Goal: Find specific page/section: Find specific page/section

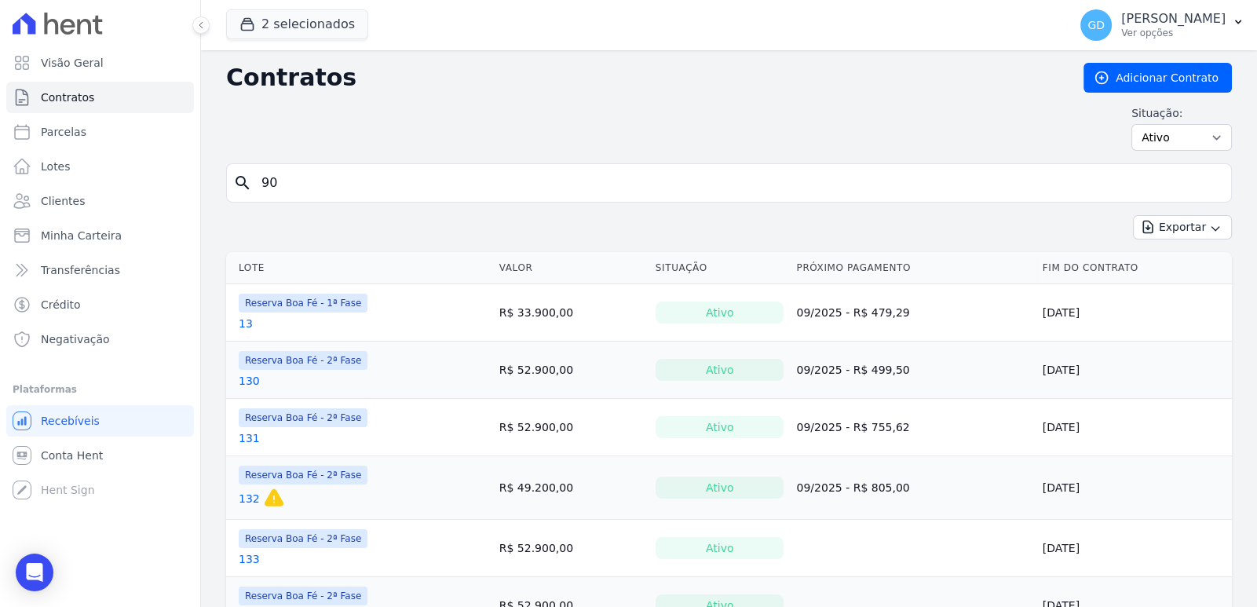
type input "90"
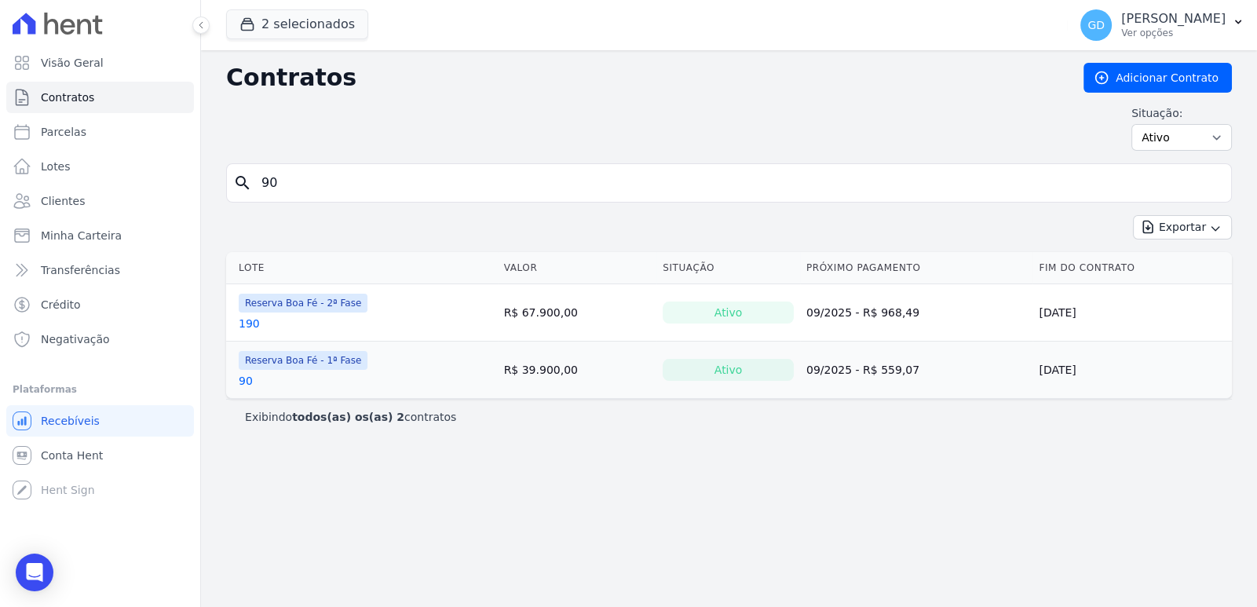
click at [251, 375] on link "90" at bounding box center [246, 381] width 14 height 16
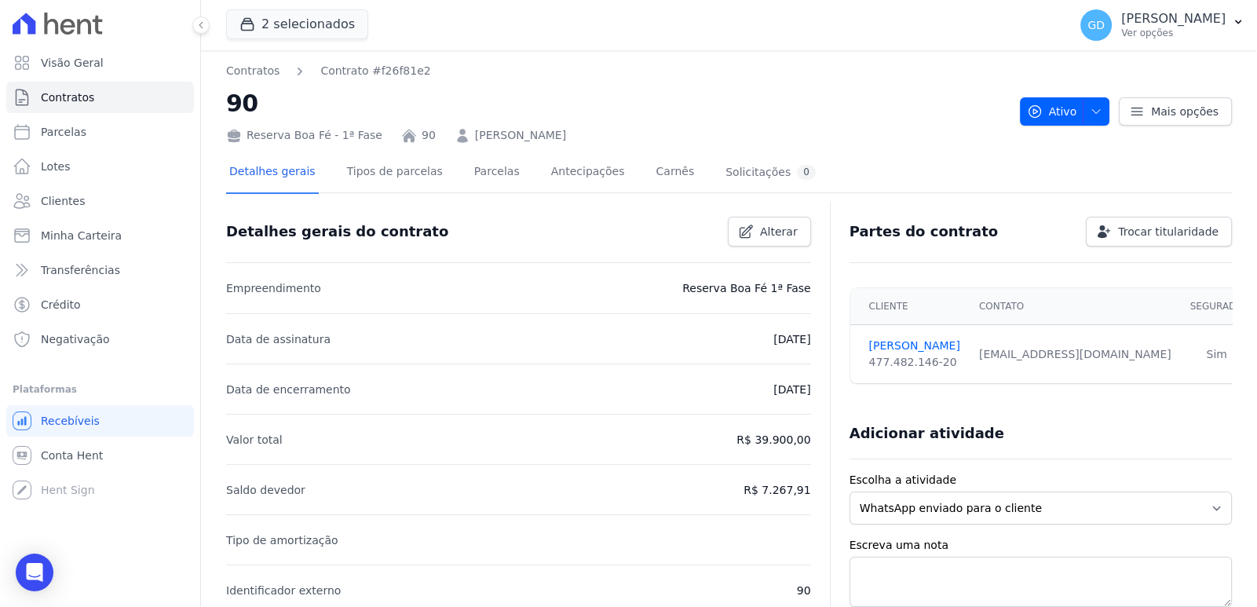
drag, startPoint x: 978, startPoint y: 344, endPoint x: 864, endPoint y: 345, distance: 114.7
click at [864, 345] on td "[PERSON_NAME] 477.482.146-20" at bounding box center [909, 354] width 119 height 59
copy link "[PERSON_NAME]"
drag, startPoint x: 956, startPoint y: 370, endPoint x: 865, endPoint y: 376, distance: 91.3
click at [865, 376] on td "[PERSON_NAME] 477.482.146-20" at bounding box center [909, 354] width 119 height 59
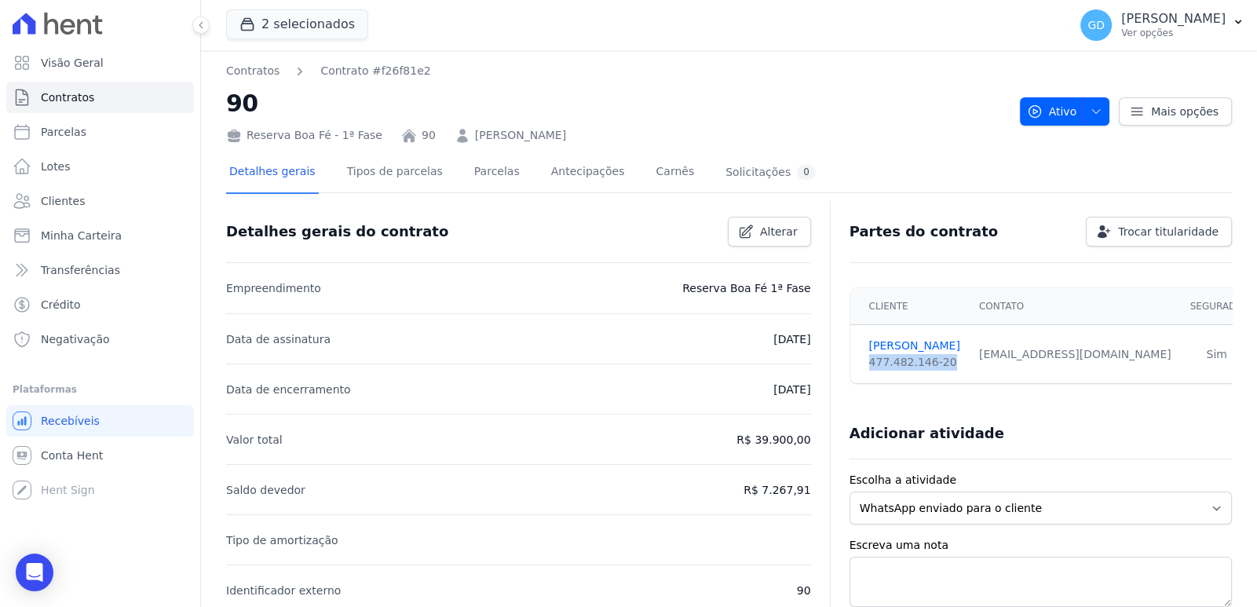
copy div "477.482.146-20"
click at [546, 232] on div "Detalhes gerais do contrato Alterar" at bounding box center [513, 225] width 598 height 42
click at [118, 92] on link "Contratos" at bounding box center [100, 97] width 188 height 31
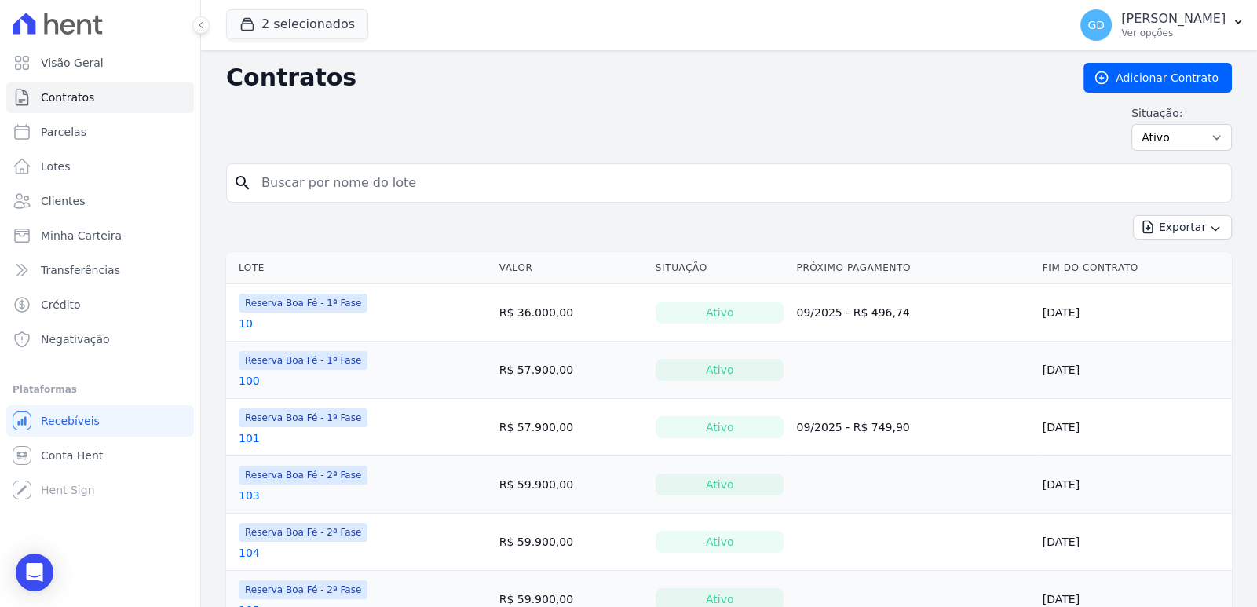
click at [352, 177] on input "search" at bounding box center [738, 182] width 973 height 31
type input "128"
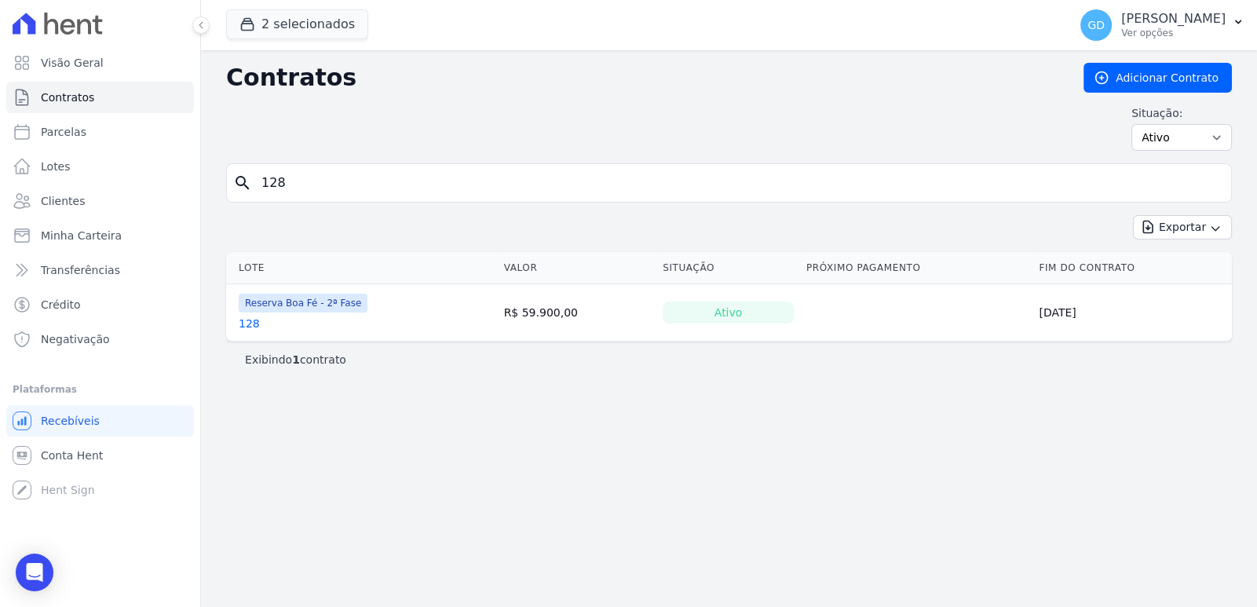
click at [248, 328] on link "128" at bounding box center [249, 324] width 21 height 16
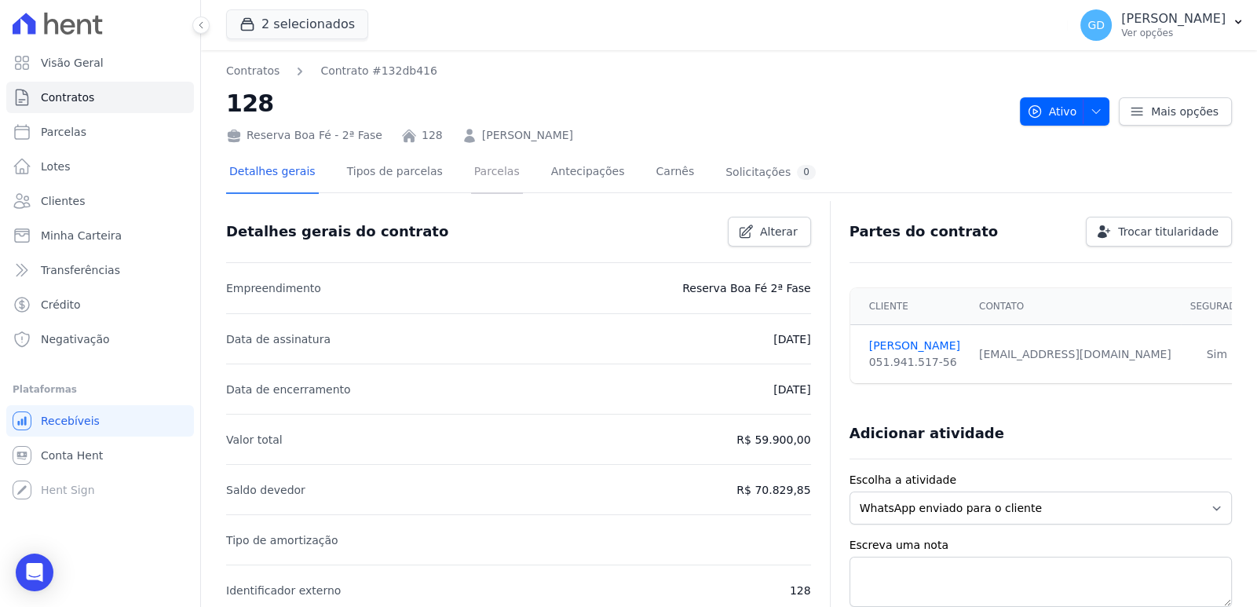
click at [471, 177] on link "Parcelas" at bounding box center [497, 173] width 52 height 42
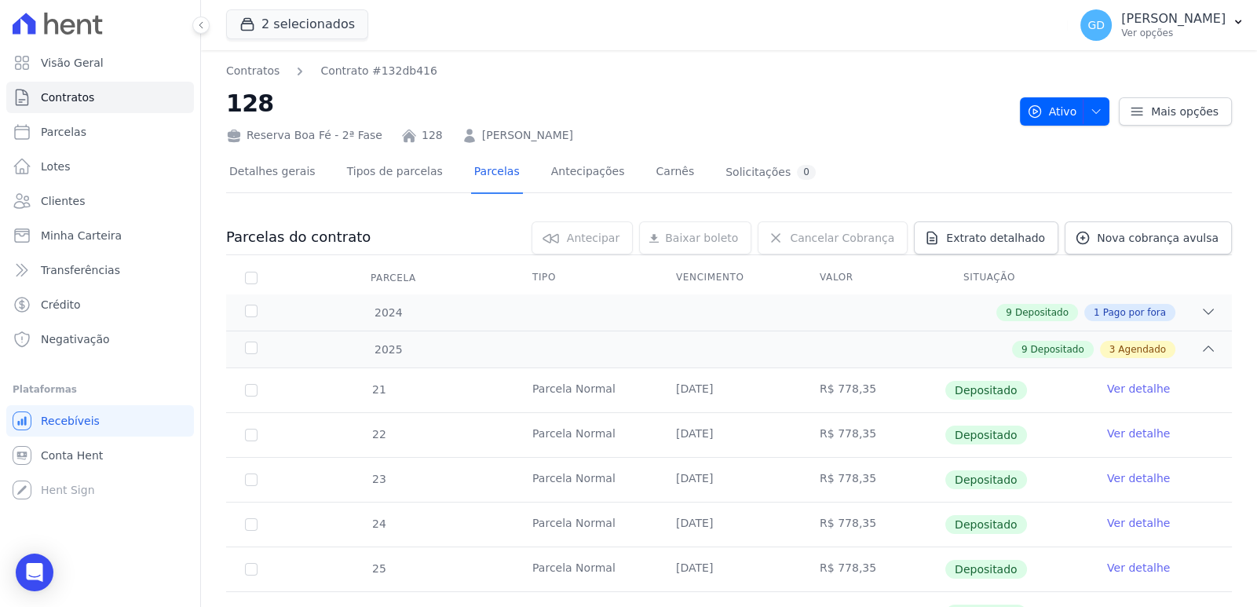
click at [251, 173] on link "Detalhes gerais" at bounding box center [272, 173] width 93 height 42
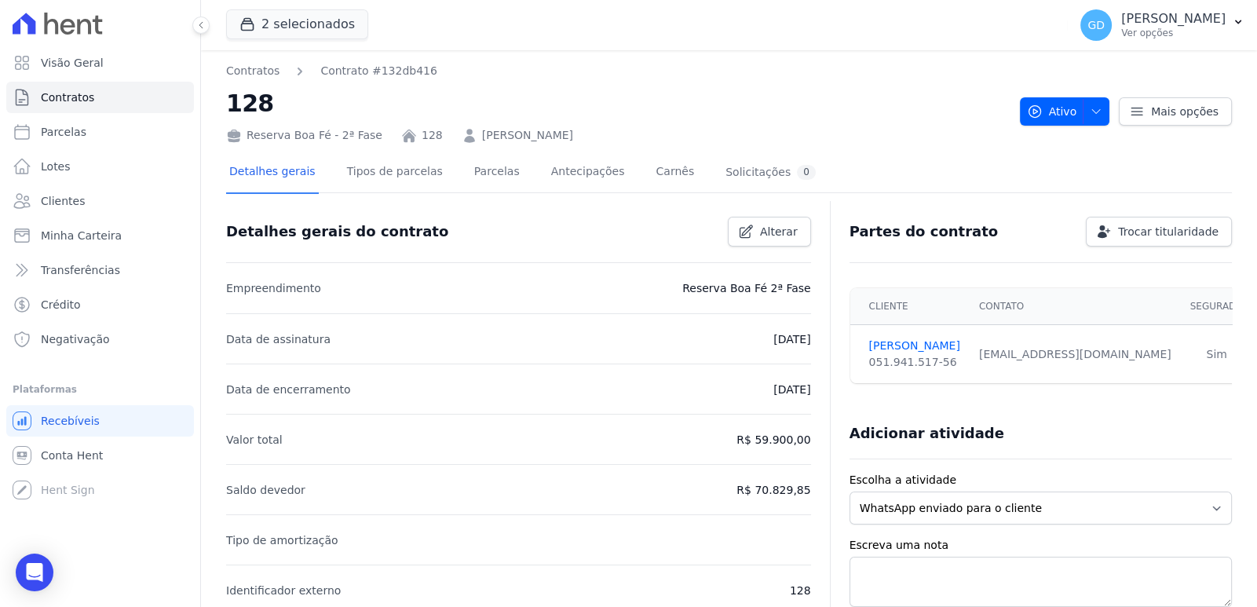
drag, startPoint x: 456, startPoint y: 132, endPoint x: 577, endPoint y: 138, distance: 121.1
click at [573, 138] on div "[PERSON_NAME]" at bounding box center [518, 135] width 112 height 16
copy link "[PERSON_NAME]"
drag, startPoint x: 967, startPoint y: 368, endPoint x: 865, endPoint y: 368, distance: 101.3
click at [865, 368] on td "[PERSON_NAME] 051.941.517-56" at bounding box center [909, 354] width 119 height 59
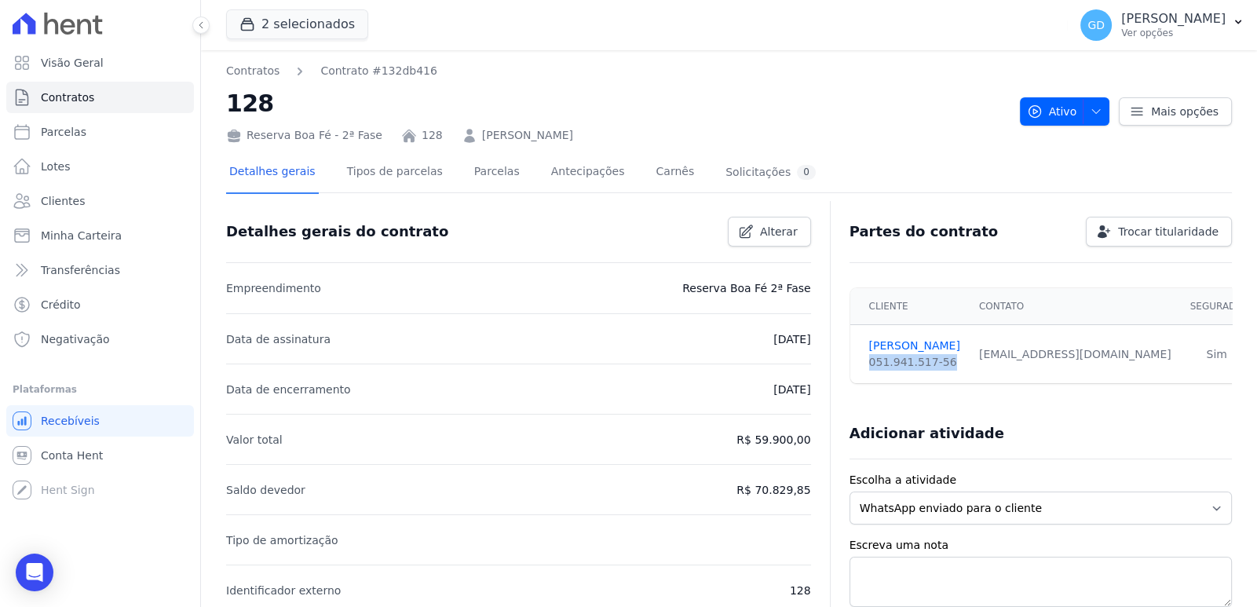
copy div "051.941.517-56"
click at [86, 101] on span "Contratos" at bounding box center [67, 98] width 53 height 16
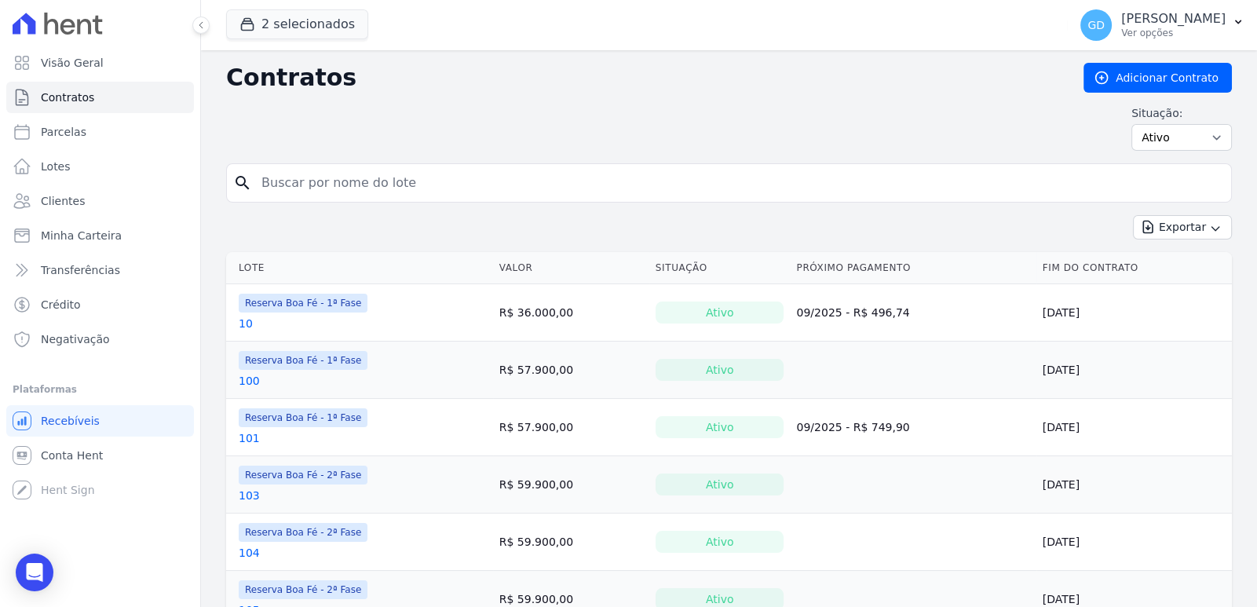
click at [283, 170] on input "search" at bounding box center [738, 182] width 973 height 31
type input "198"
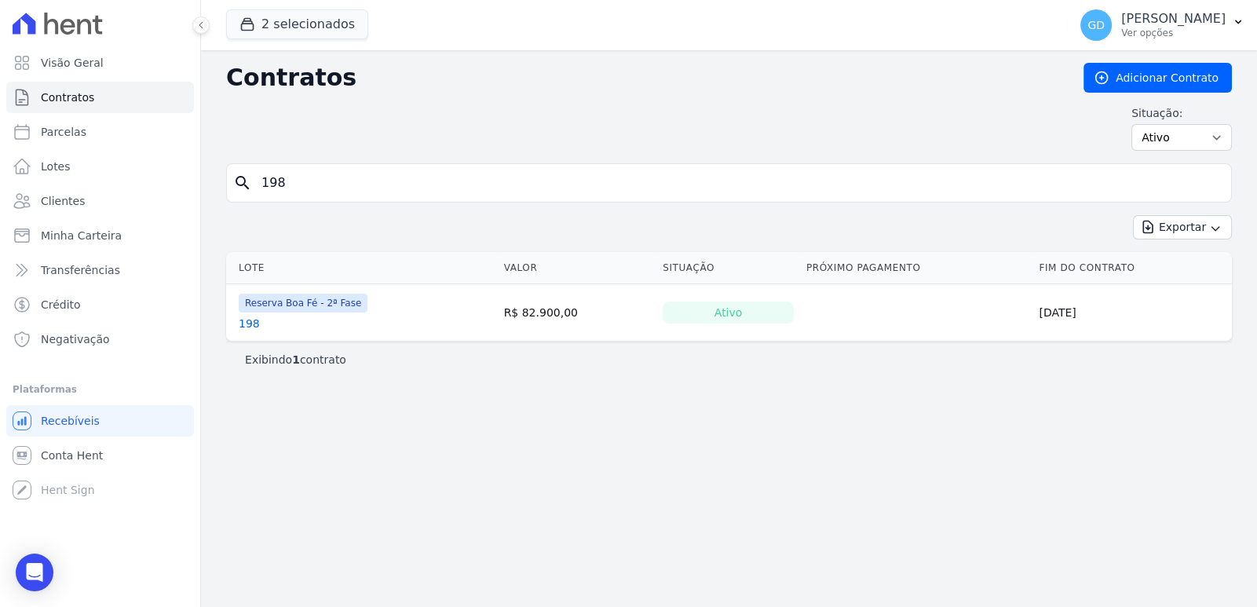
click at [244, 324] on link "198" at bounding box center [249, 324] width 21 height 16
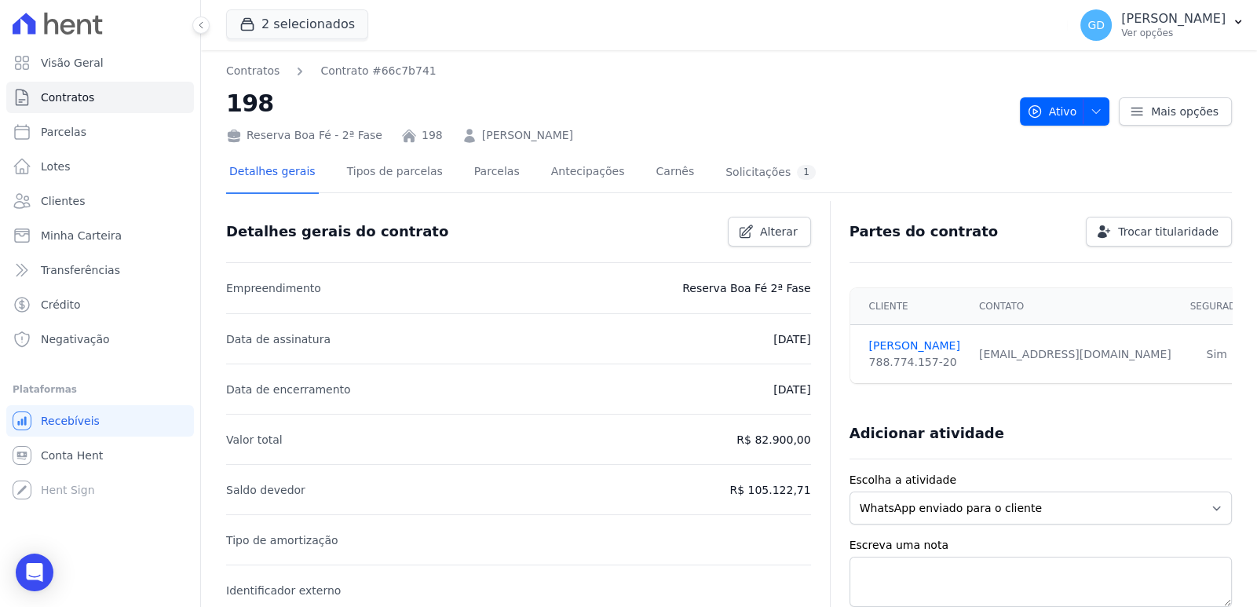
drag, startPoint x: 460, startPoint y: 136, endPoint x: 542, endPoint y: 135, distance: 81.7
click at [542, 135] on div "[PERSON_NAME]" at bounding box center [518, 135] width 112 height 16
copy link "[PERSON_NAME]"
drag, startPoint x: 955, startPoint y: 362, endPoint x: 854, endPoint y: 373, distance: 101.1
click at [854, 373] on td "[PERSON_NAME] 788.774.157-20" at bounding box center [909, 354] width 119 height 59
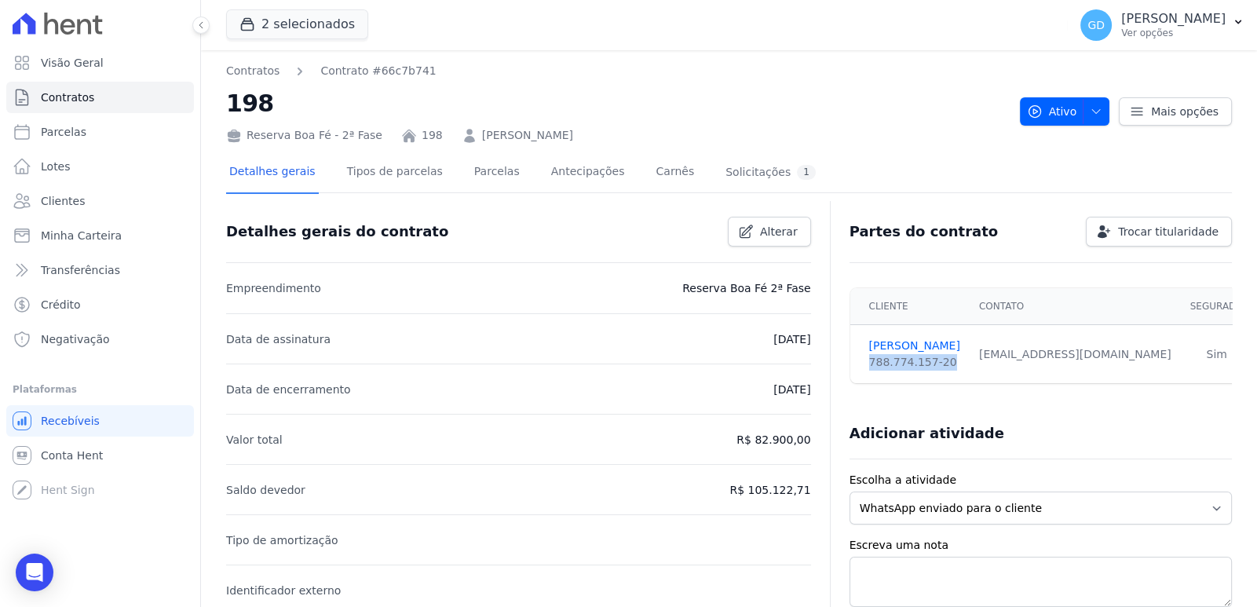
copy div "788.774.157-20"
